Goal: Go to known website: Access a specific website the user already knows

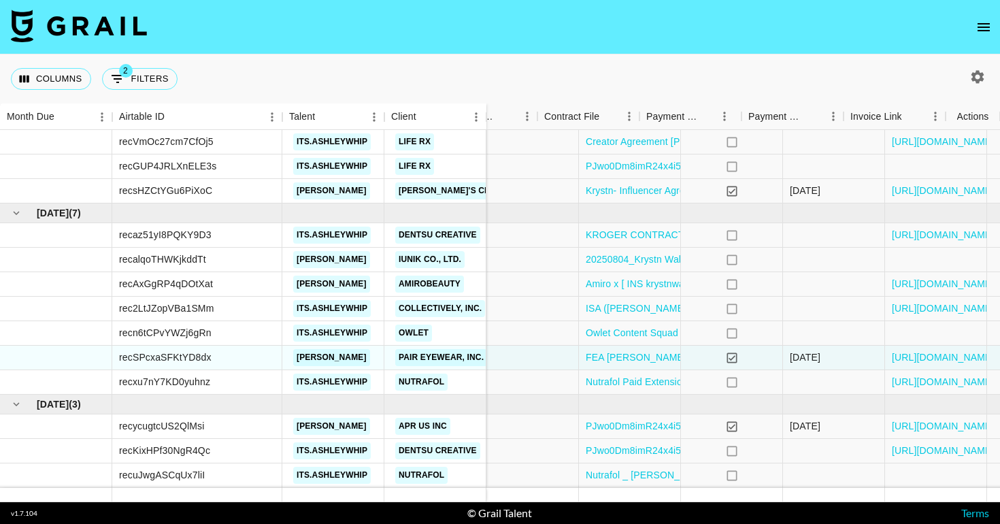
scroll to position [309, 1258]
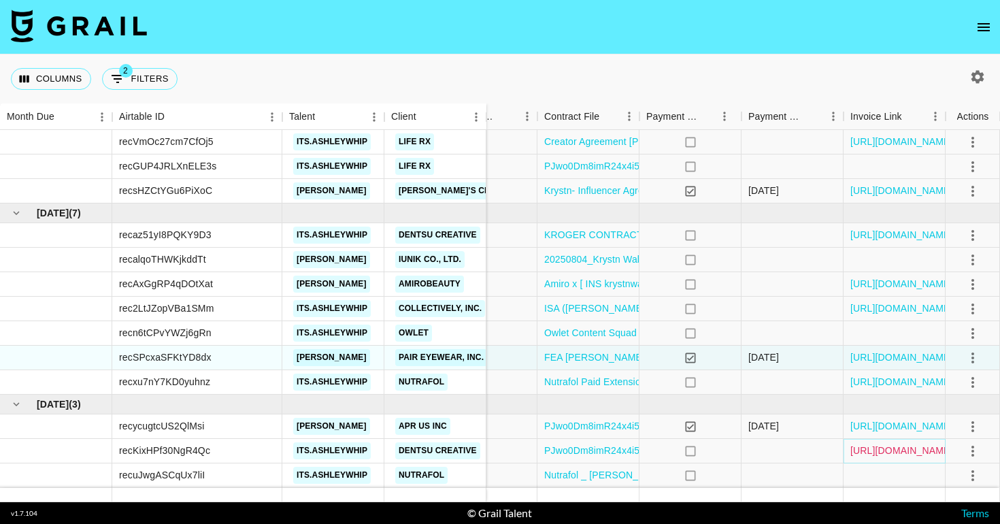
click at [889, 448] on link "[URL][DOMAIN_NAME]" at bounding box center [901, 450] width 103 height 14
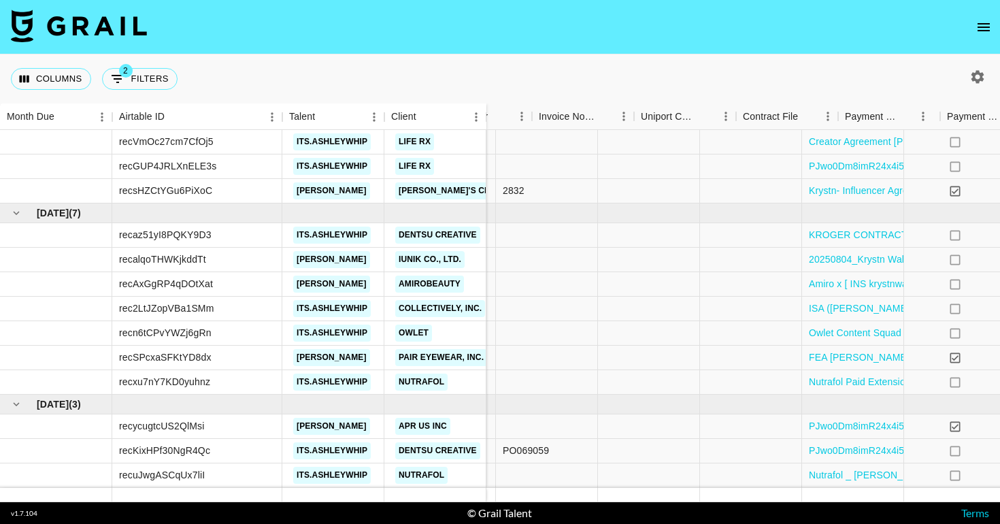
scroll to position [309, 1258]
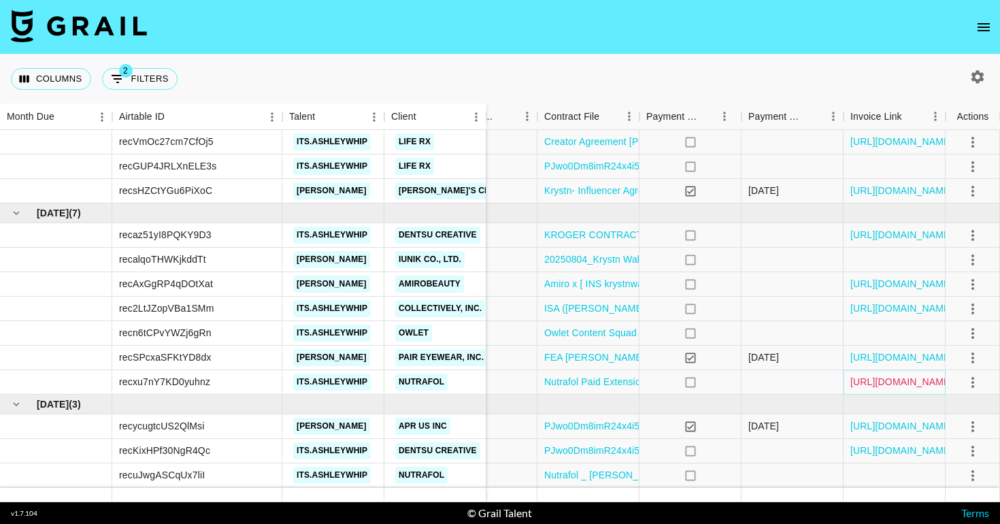
click at [873, 381] on link "[URL][DOMAIN_NAME]" at bounding box center [901, 382] width 103 height 14
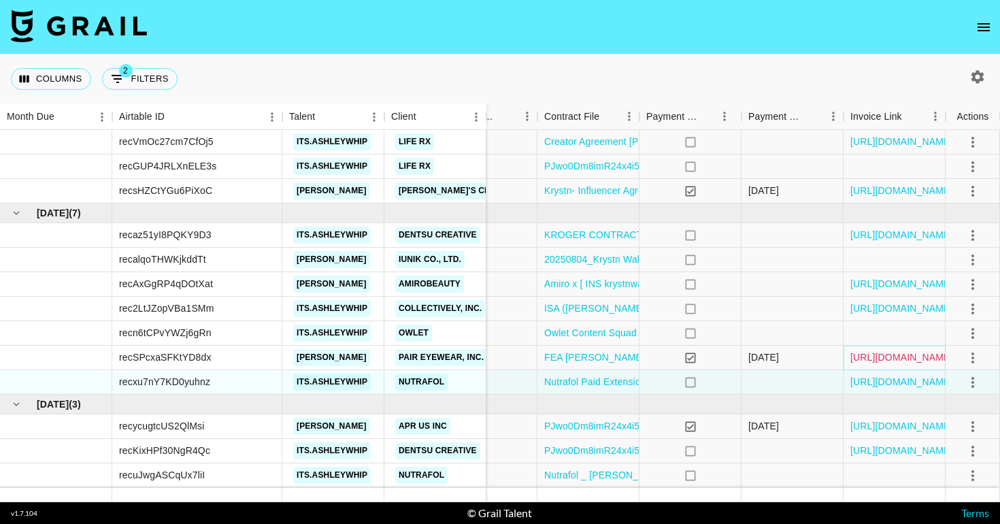
click at [866, 357] on link "[URL][DOMAIN_NAME]" at bounding box center [901, 357] width 103 height 14
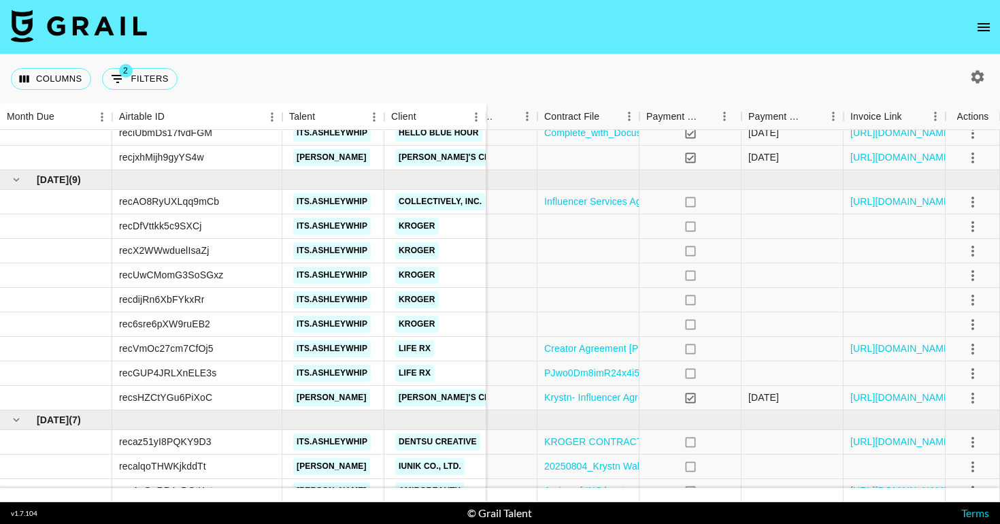
scroll to position [105, 1258]
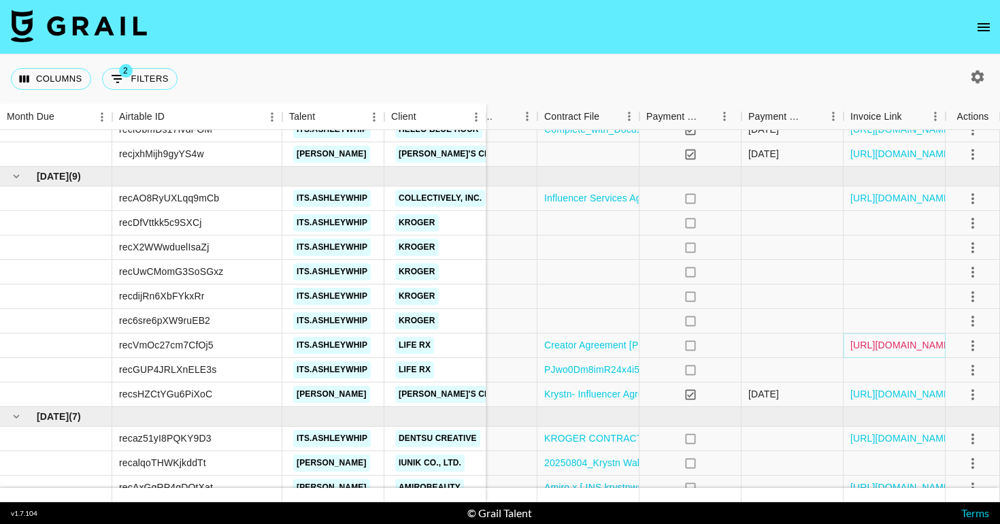
click at [877, 346] on link "[URL][DOMAIN_NAME]" at bounding box center [901, 345] width 103 height 14
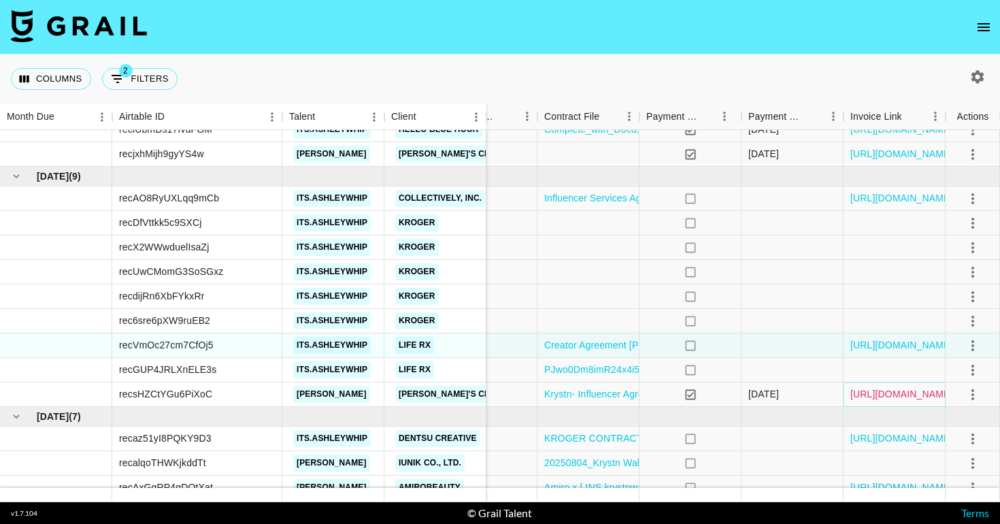
click at [860, 391] on link "[URL][DOMAIN_NAME]" at bounding box center [901, 394] width 103 height 14
